Goal: Transaction & Acquisition: Purchase product/service

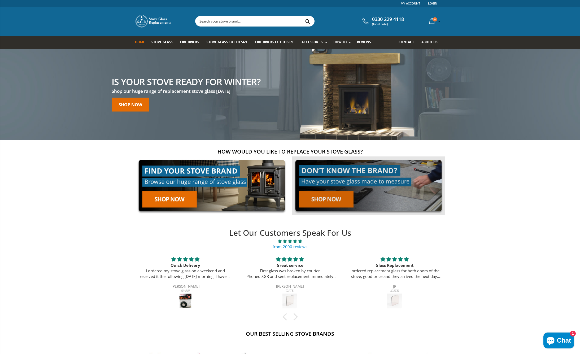
click at [326, 197] on link at bounding box center [369, 186] width 154 height 59
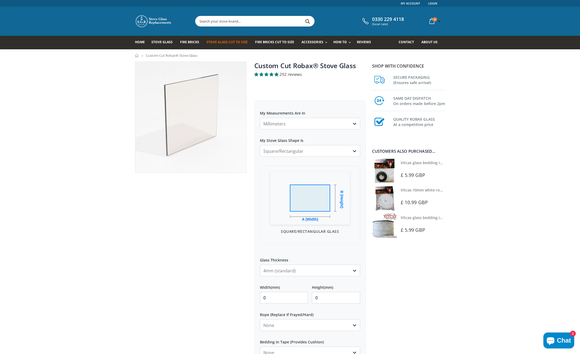
click at [275, 297] on input "0" at bounding box center [284, 298] width 48 height 12
drag, startPoint x: 276, startPoint y: 297, endPoint x: 233, endPoint y: 294, distance: 42.3
click at [233, 294] on div "Custom Cut Robax® Stove Glass 292 reviews Pool Type Default Title Pool #1 Pool …" at bounding box center [250, 252] width 239 height 380
type input "320"
click at [328, 298] on input "0" at bounding box center [336, 298] width 48 height 12
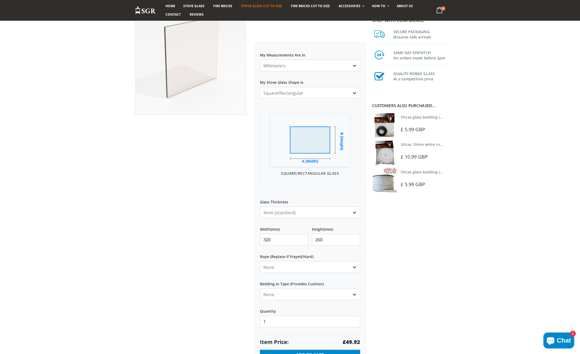
scroll to position [58, 0]
type input "260"
select select "none"
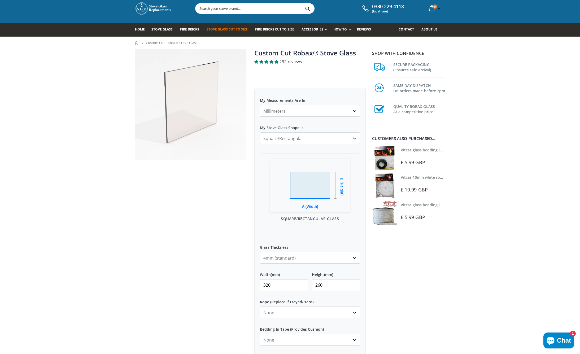
scroll to position [10, 0]
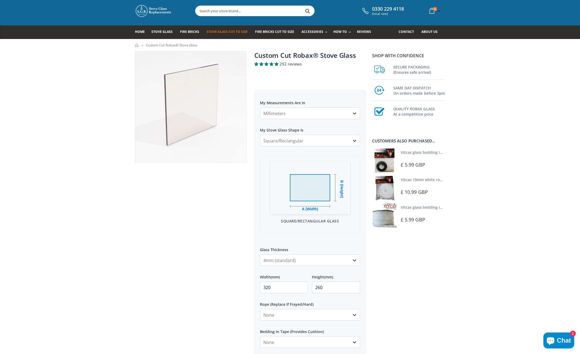
click at [384, 154] on img at bounding box center [384, 160] width 25 height 25
